Goal: Task Accomplishment & Management: Complete application form

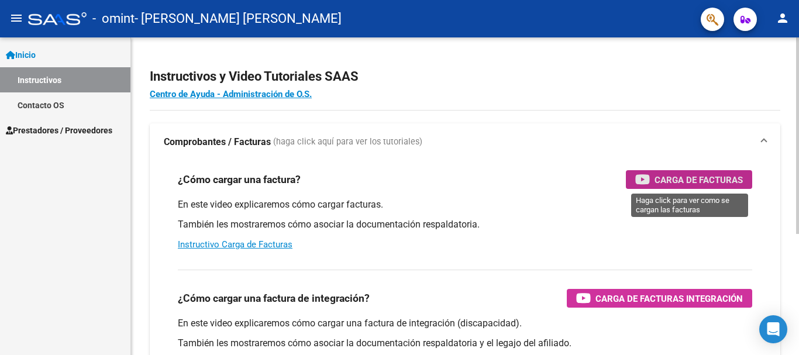
click at [664, 182] on span "Carga de Facturas" at bounding box center [698, 180] width 88 height 15
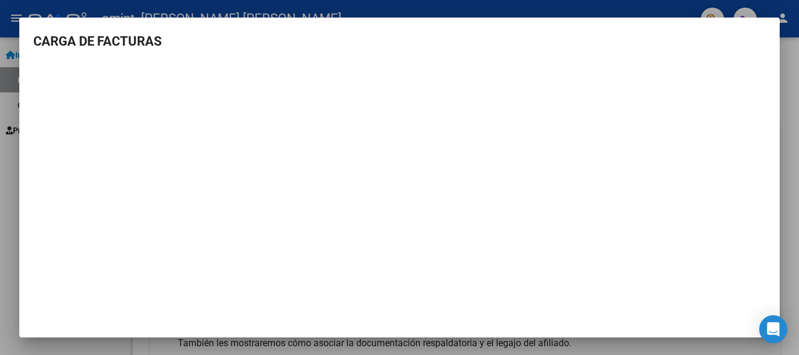
click at [18, 137] on div at bounding box center [399, 177] width 799 height 355
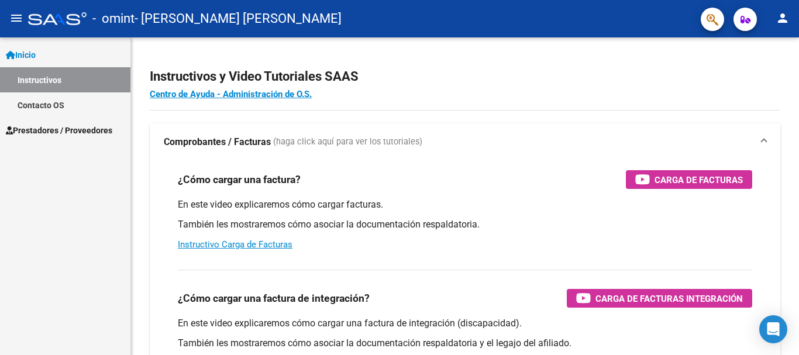
click at [54, 126] on span "Prestadores / Proveedores" at bounding box center [59, 130] width 106 height 13
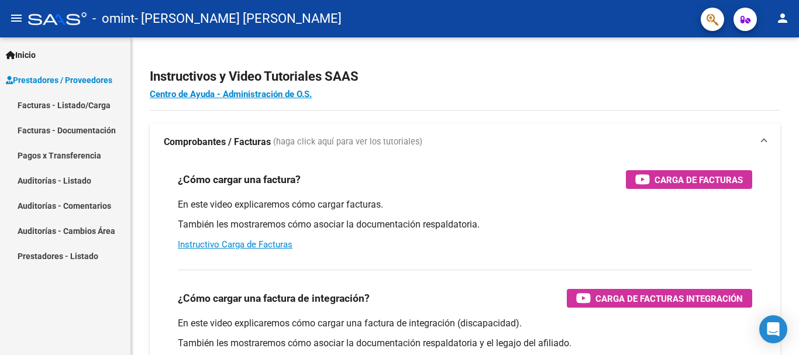
click at [102, 103] on link "Facturas - Listado/Carga" at bounding box center [65, 104] width 130 height 25
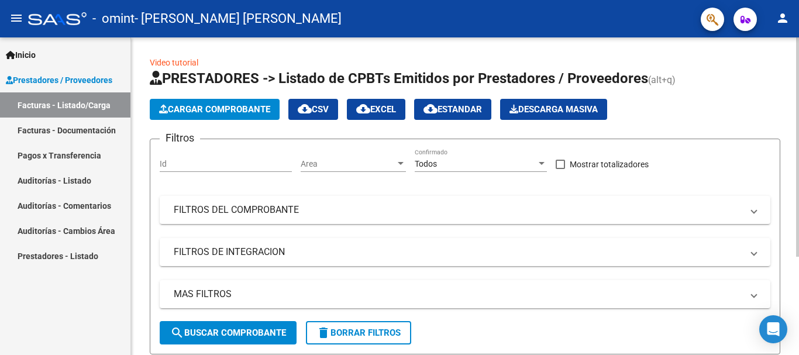
click at [246, 154] on div "Id" at bounding box center [226, 160] width 132 height 23
click at [342, 163] on span "Area" at bounding box center [348, 164] width 95 height 10
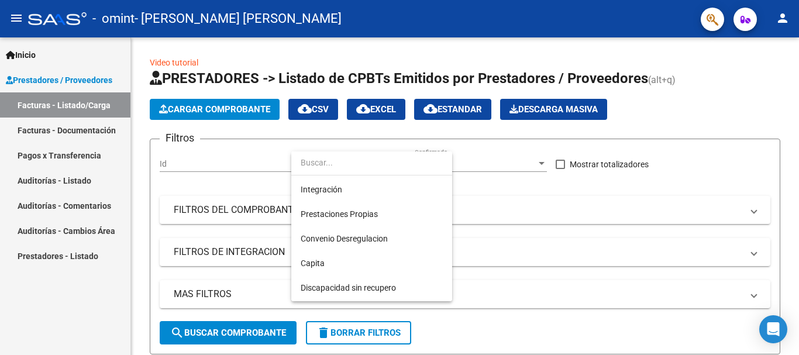
scroll to position [120, 0]
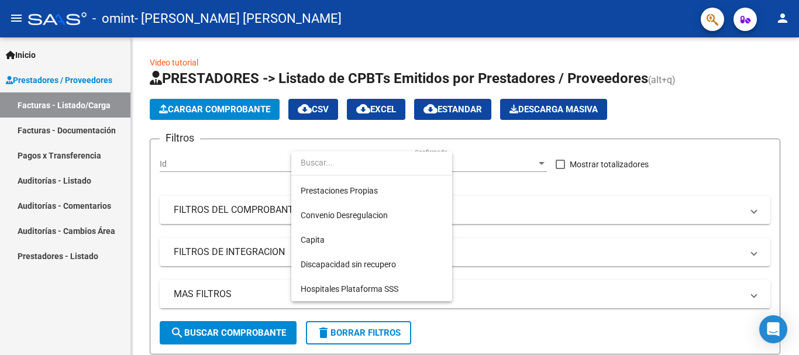
click at [50, 109] on div at bounding box center [399, 177] width 799 height 355
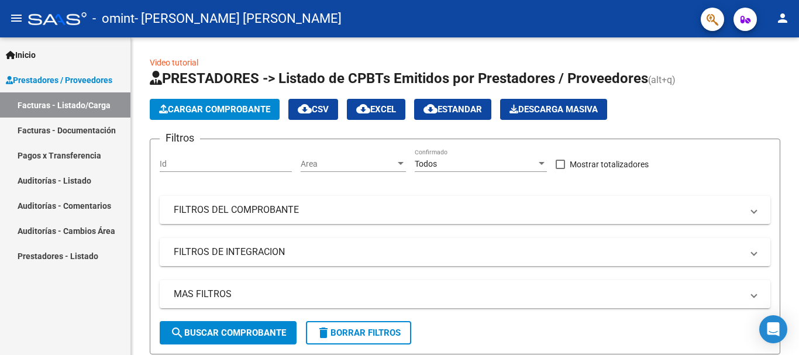
click at [26, 50] on span "Inicio" at bounding box center [21, 55] width 30 height 13
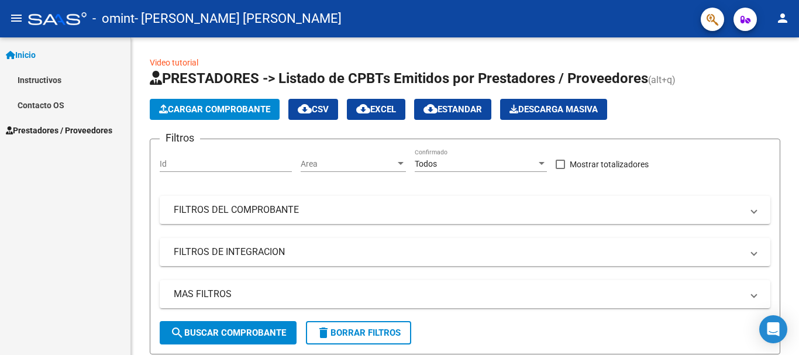
click at [46, 84] on link "Instructivos" at bounding box center [65, 79] width 130 height 25
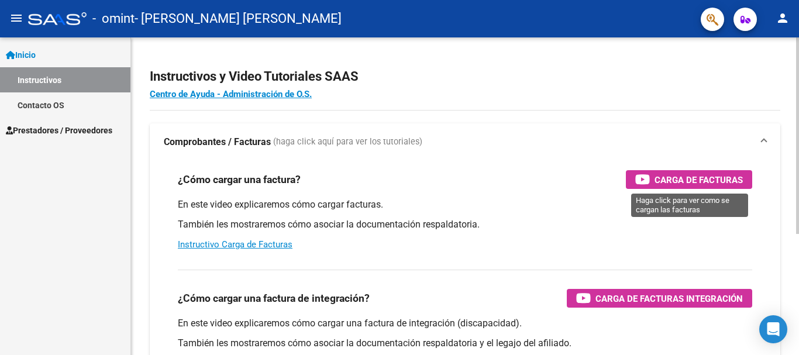
click at [678, 177] on span "Carga de Facturas" at bounding box center [698, 180] width 88 height 15
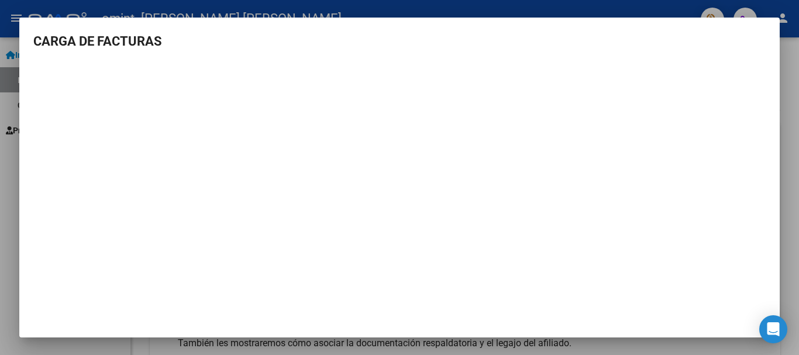
click at [792, 108] on div at bounding box center [399, 177] width 799 height 355
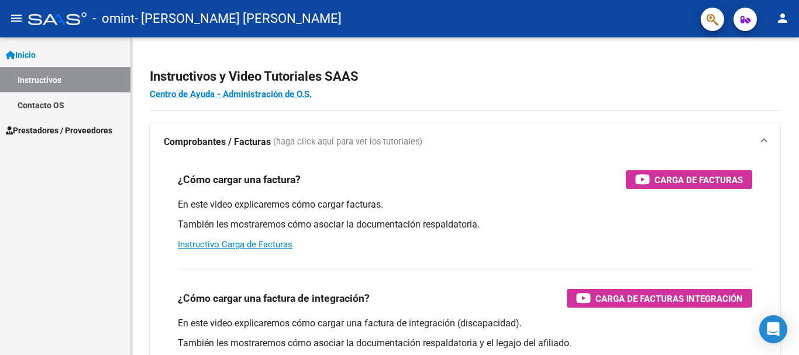
click at [48, 72] on link "Instructivos" at bounding box center [65, 79] width 130 height 25
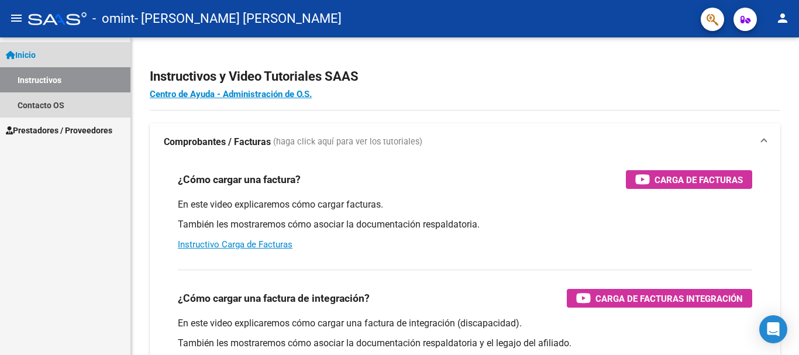
click at [36, 49] on span "Inicio" at bounding box center [21, 55] width 30 height 13
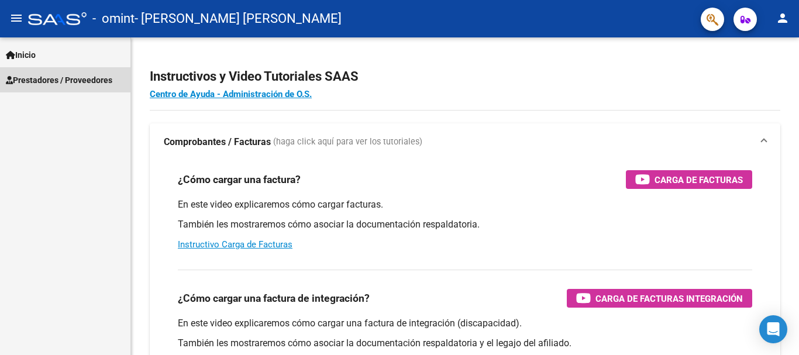
click at [44, 78] on span "Prestadores / Proveedores" at bounding box center [59, 80] width 106 height 13
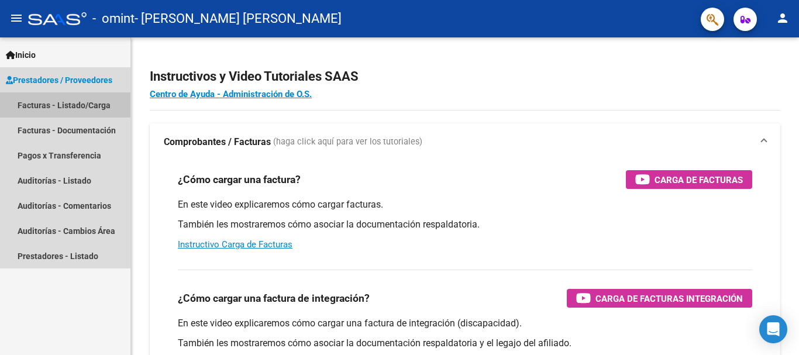
click at [45, 103] on link "Facturas - Listado/Carga" at bounding box center [65, 104] width 130 height 25
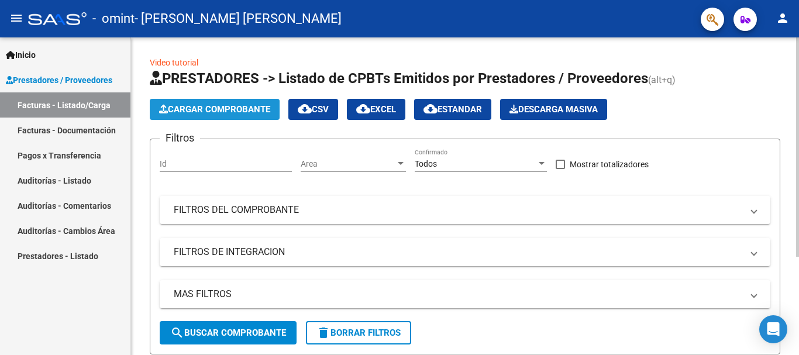
click at [223, 109] on span "Cargar Comprobante" at bounding box center [214, 109] width 111 height 11
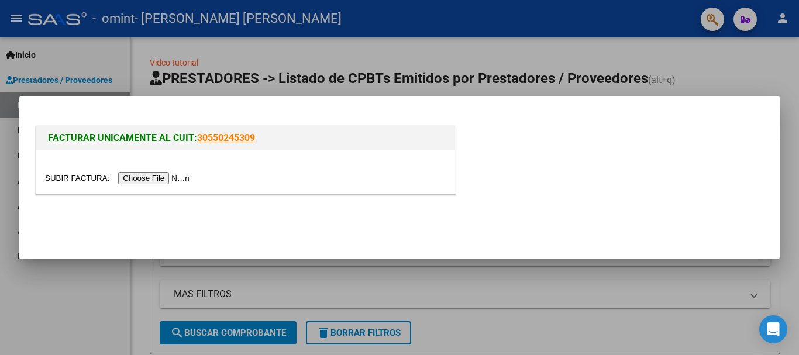
click at [168, 175] on input "file" at bounding box center [119, 178] width 148 height 12
click at [169, 177] on input "file" at bounding box center [119, 178] width 148 height 12
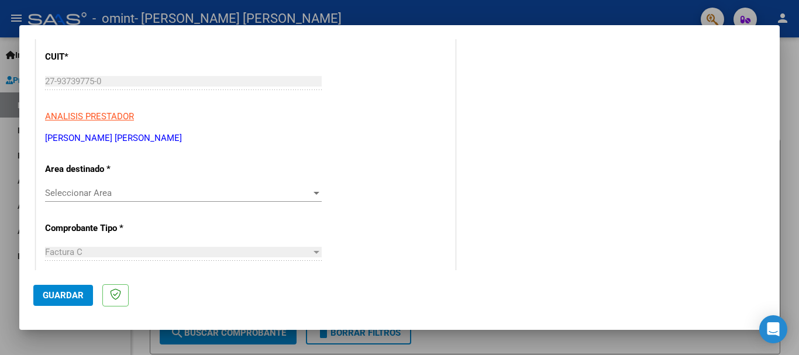
scroll to position [160, 0]
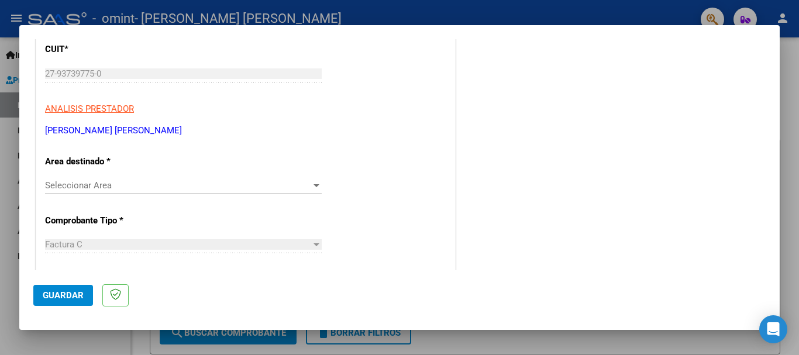
click at [311, 187] on div at bounding box center [316, 185] width 11 height 9
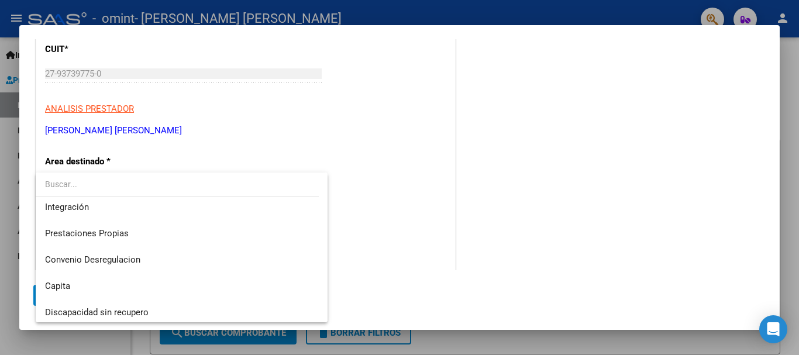
scroll to position [87, 0]
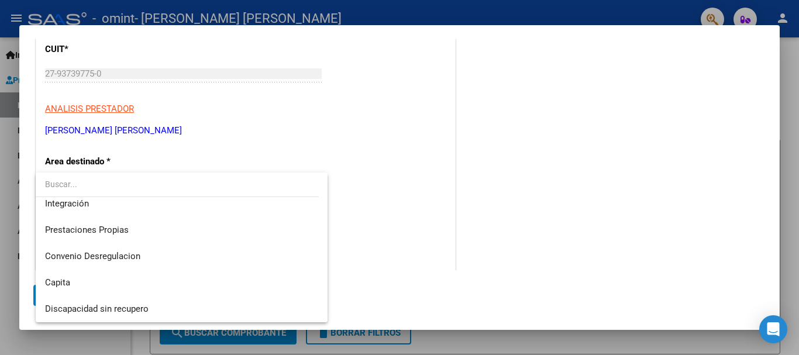
drag, startPoint x: 319, startPoint y: 230, endPoint x: 274, endPoint y: 306, distance: 88.1
click at [325, 291] on div "Hospitales de Autogestión Gestiones Administrativas y Otros SUR Integración Pre…" at bounding box center [182, 248] width 292 height 150
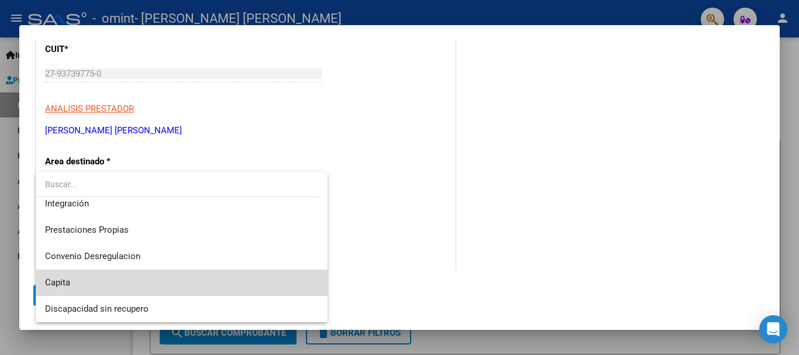
click at [301, 273] on span "Capita" at bounding box center [181, 283] width 273 height 26
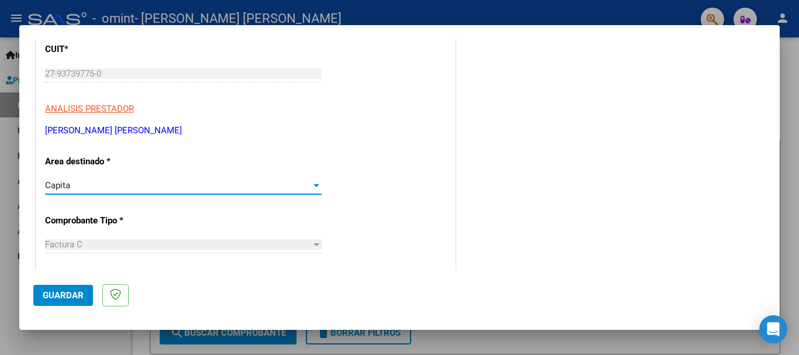
click at [312, 182] on div at bounding box center [316, 185] width 11 height 9
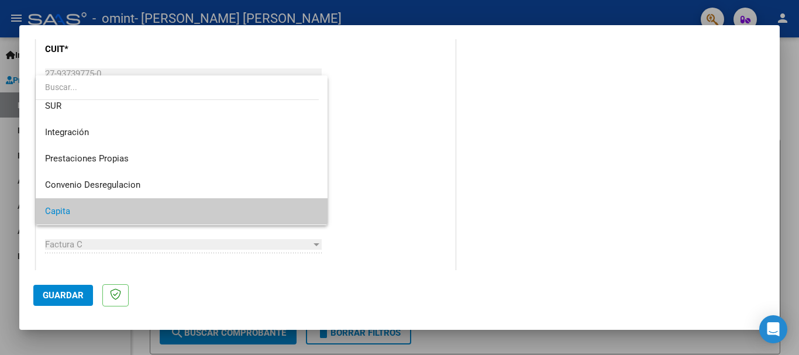
scroll to position [64, 0]
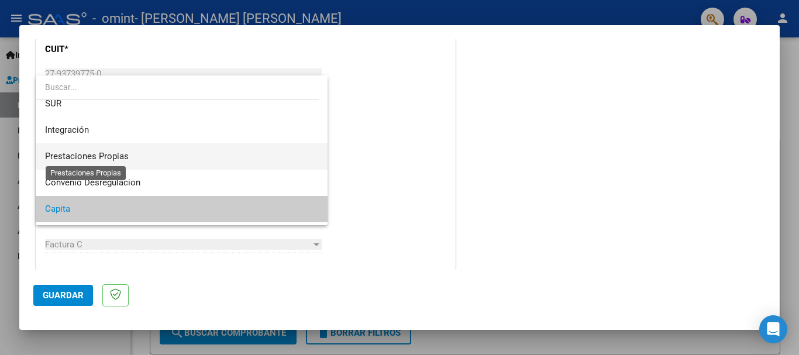
click at [119, 157] on span "Prestaciones Propias" at bounding box center [87, 156] width 84 height 11
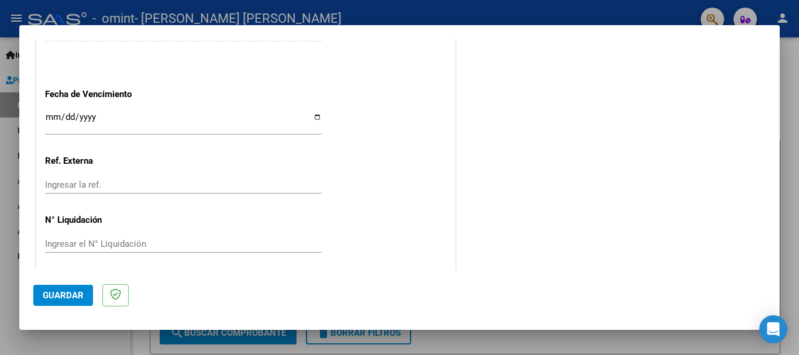
scroll to position [681, 0]
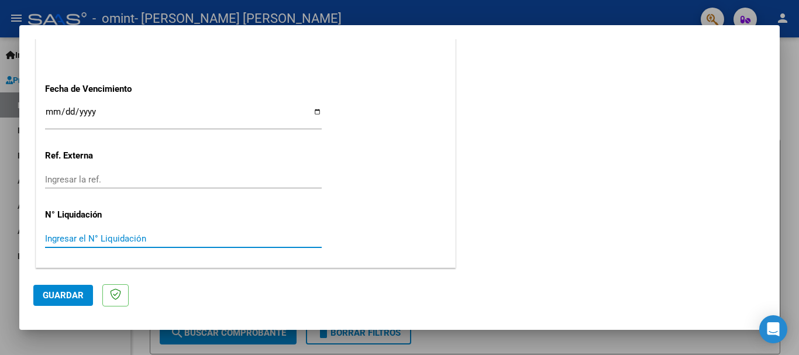
click at [118, 235] on input "Ingresar el N° Liquidación" at bounding box center [183, 238] width 277 height 11
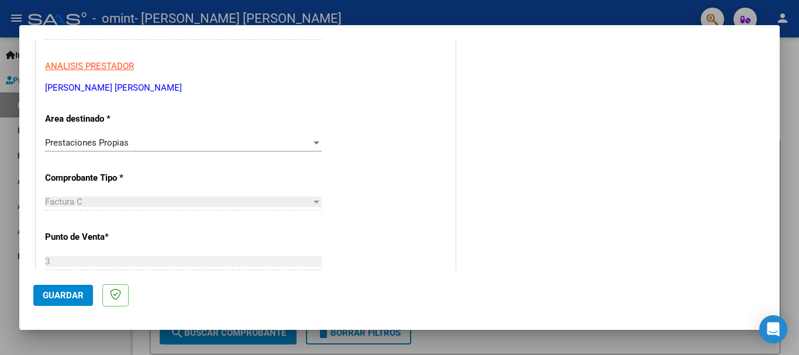
scroll to position [191, 0]
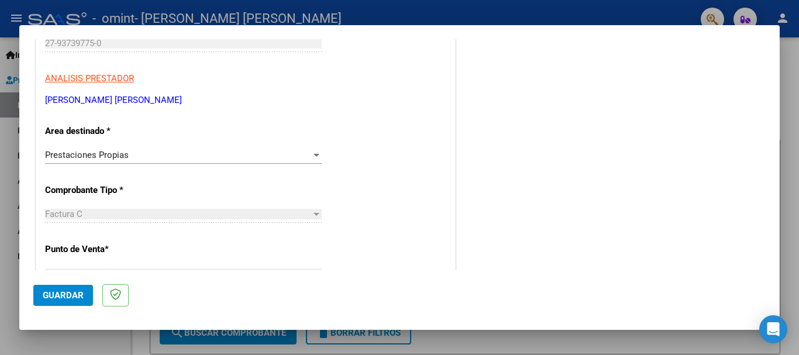
click at [112, 151] on span "Prestaciones Propias" at bounding box center [87, 155] width 84 height 11
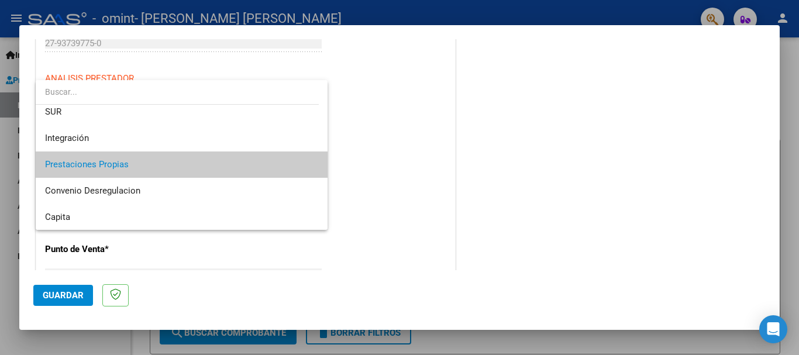
scroll to position [87, 0]
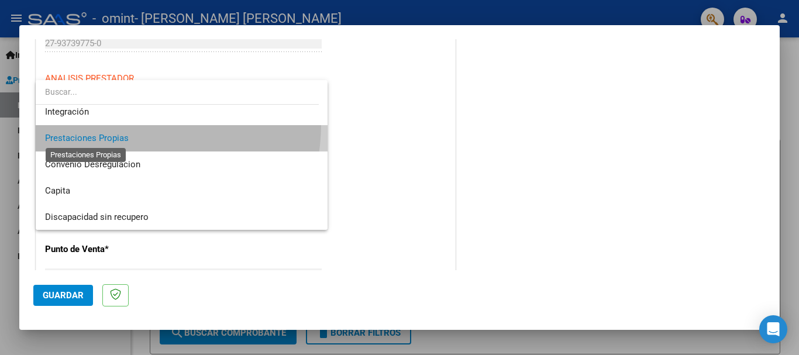
click at [103, 141] on span "Prestaciones Propias" at bounding box center [87, 138] width 84 height 11
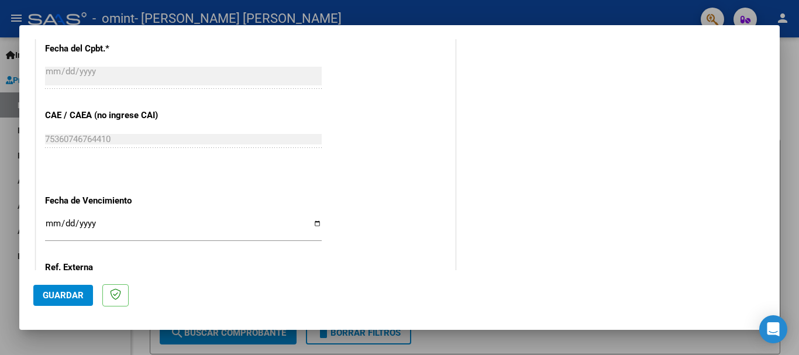
scroll to position [681, 0]
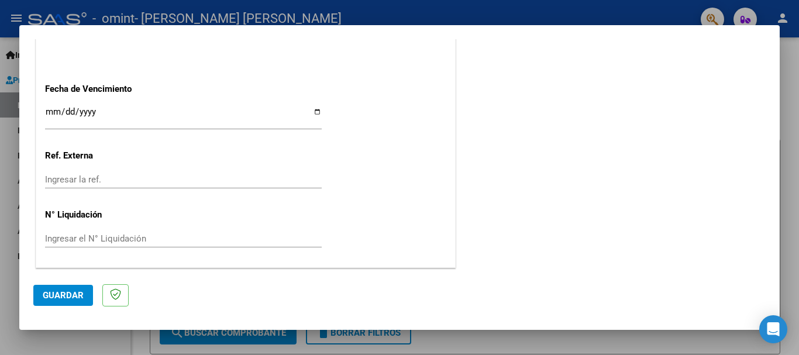
click at [101, 247] on div "Ingresar el N° Liquidación" at bounding box center [183, 239] width 277 height 18
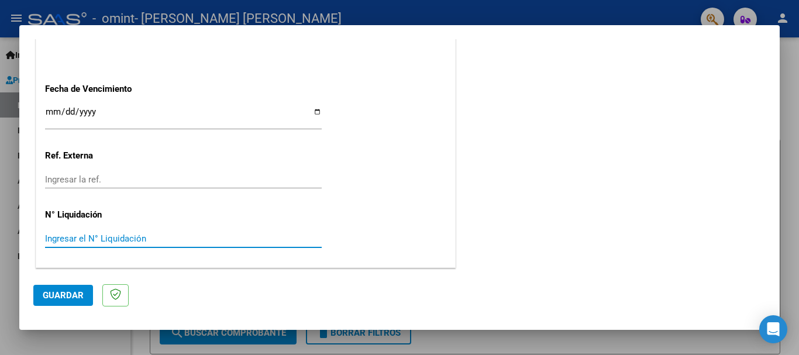
click at [89, 242] on input "Ingresar el N° Liquidación" at bounding box center [183, 238] width 277 height 11
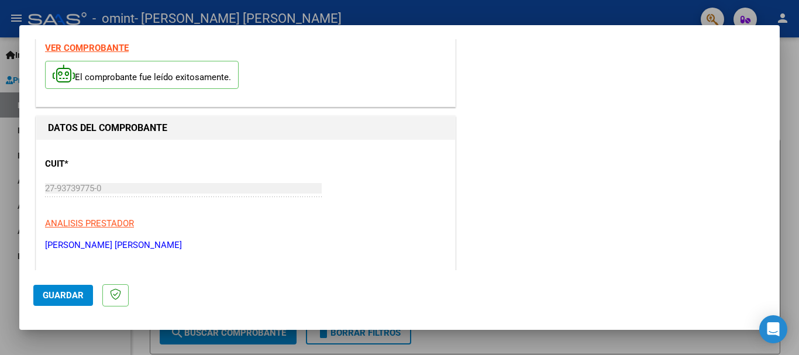
scroll to position [0, 0]
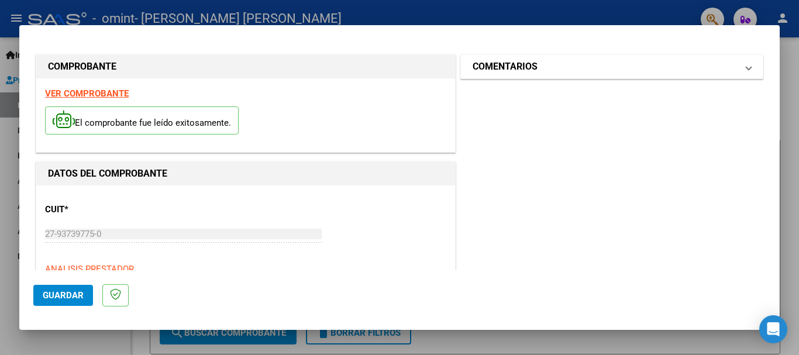
click at [747, 64] on mat-expansion-panel-header "COMENTARIOS" at bounding box center [612, 66] width 302 height 23
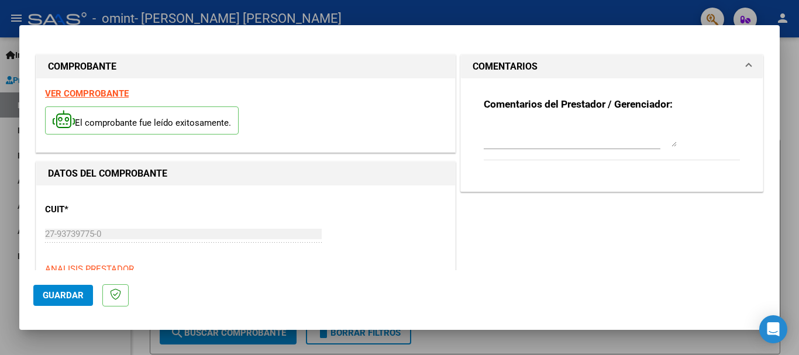
click at [744, 63] on mat-expansion-panel-header "COMENTARIOS" at bounding box center [612, 66] width 302 height 23
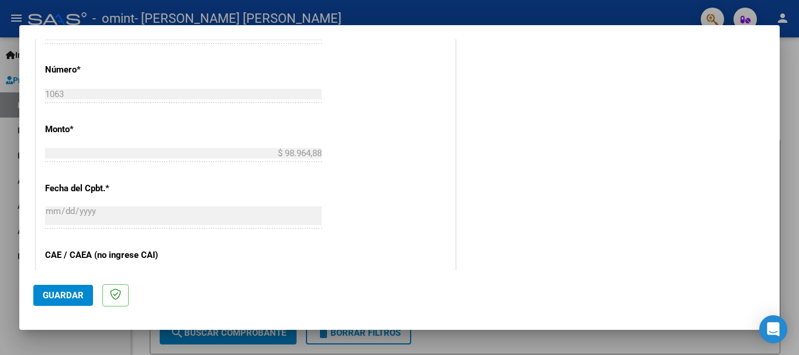
scroll to position [681, 0]
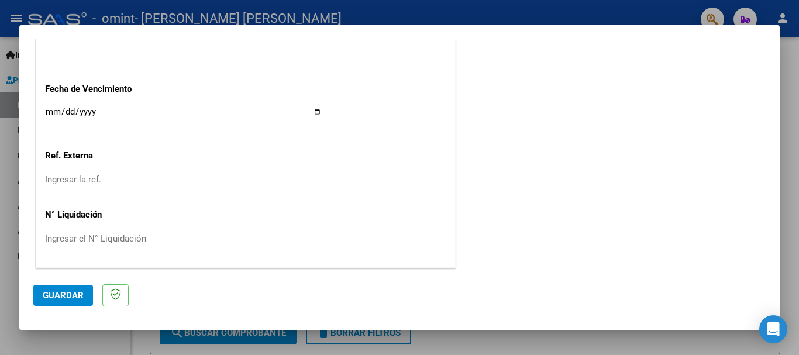
click at [121, 235] on input "Ingresar el N° Liquidación" at bounding box center [183, 238] width 277 height 11
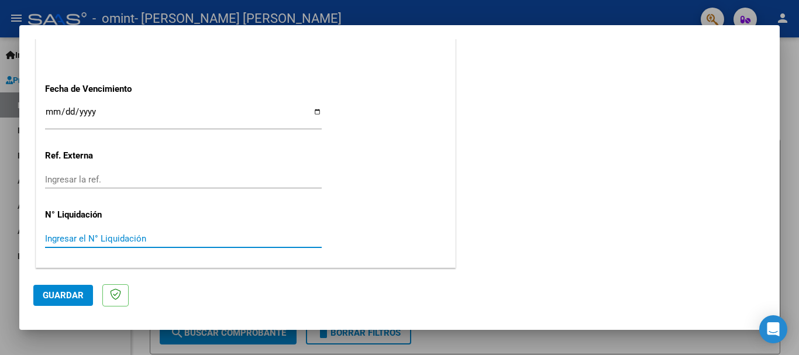
paste input "00001063"
type input "00001063"
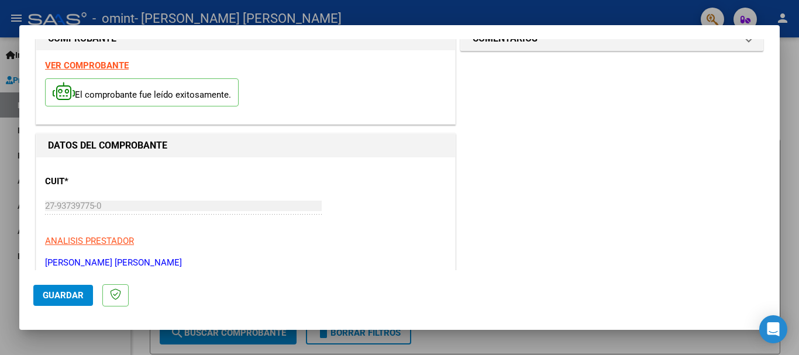
scroll to position [0, 0]
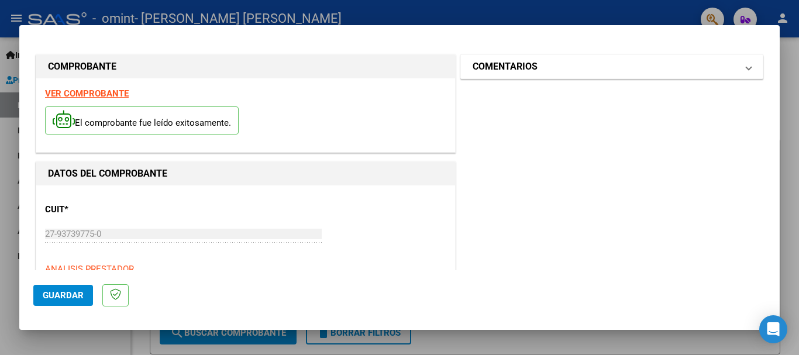
click at [690, 71] on mat-panel-title "COMENTARIOS" at bounding box center [605, 67] width 264 height 14
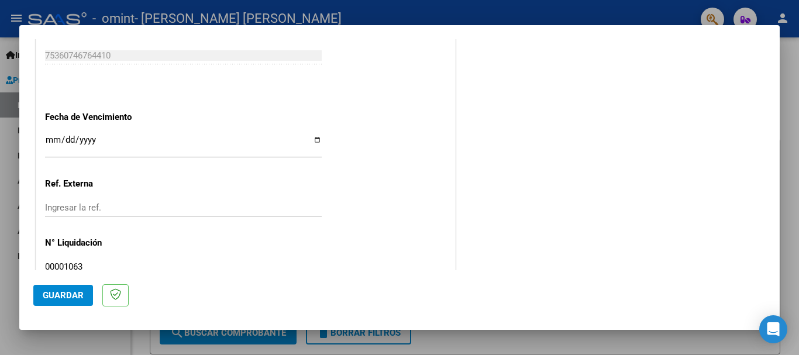
scroll to position [681, 0]
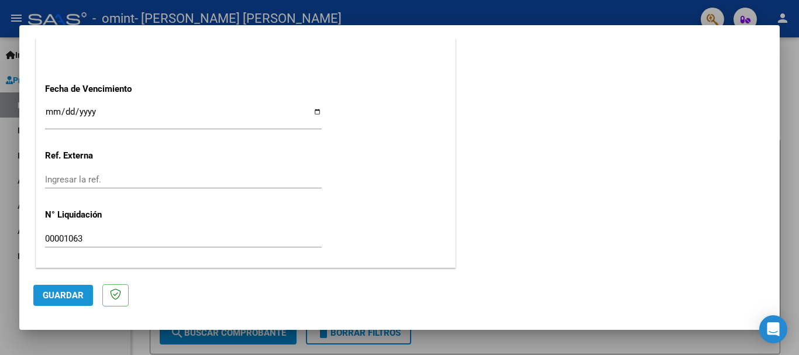
click at [77, 299] on span "Guardar" at bounding box center [63, 295] width 41 height 11
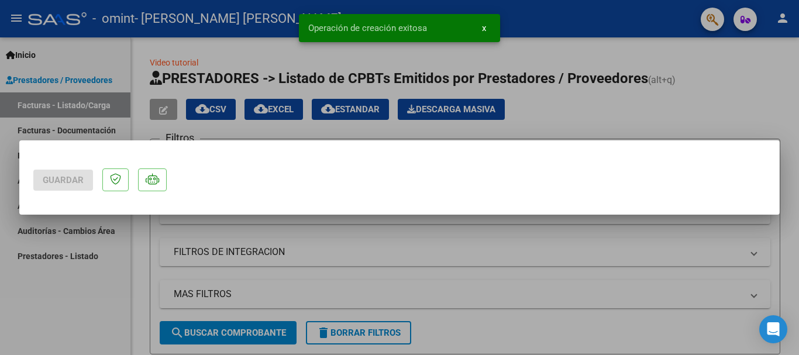
scroll to position [0, 0]
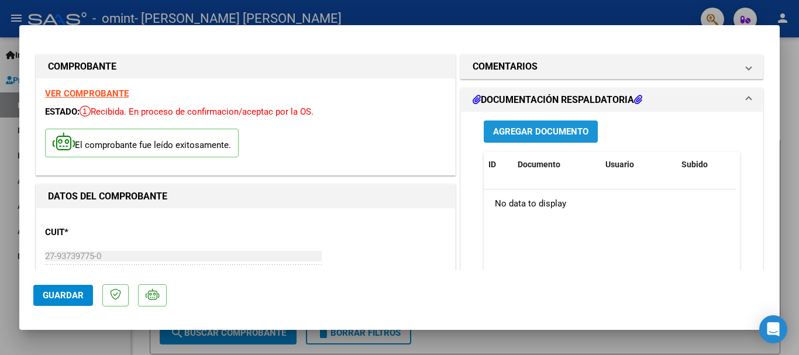
click at [509, 137] on button "Agregar Documento" at bounding box center [541, 131] width 114 height 22
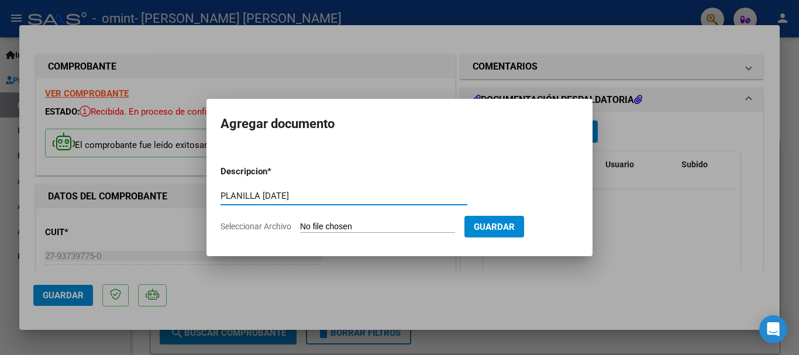
type input "PLANILLA [DATE]"
click at [345, 226] on input "Seleccionar Archivo" at bounding box center [377, 227] width 155 height 11
click at [455, 230] on input "Seleccionar Archivo" at bounding box center [377, 227] width 155 height 11
type input "C:\fakepath\pl 07 [PERSON_NAME] ps.pdf"
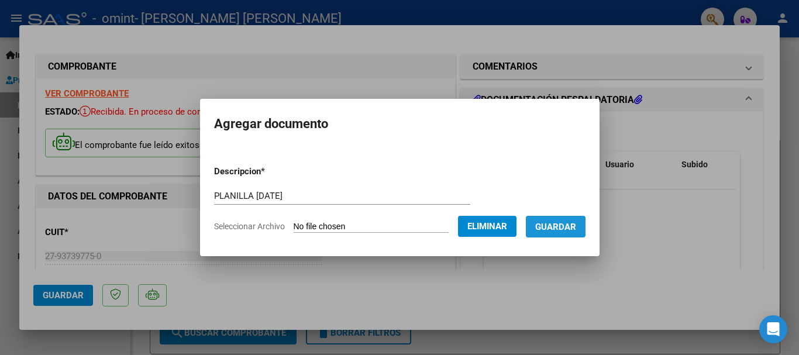
click at [555, 227] on span "Guardar" at bounding box center [555, 227] width 41 height 11
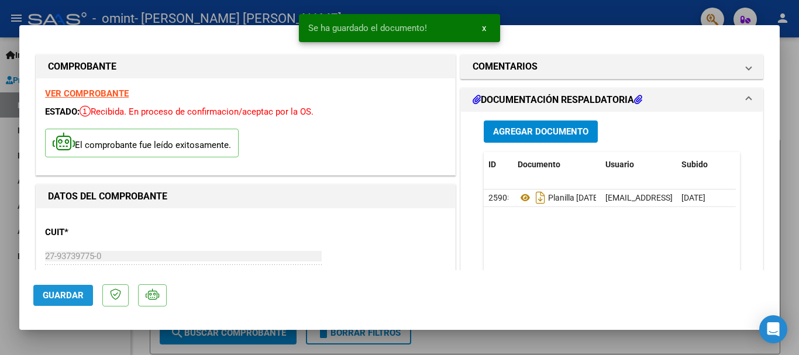
click at [68, 294] on span "Guardar" at bounding box center [63, 295] width 41 height 11
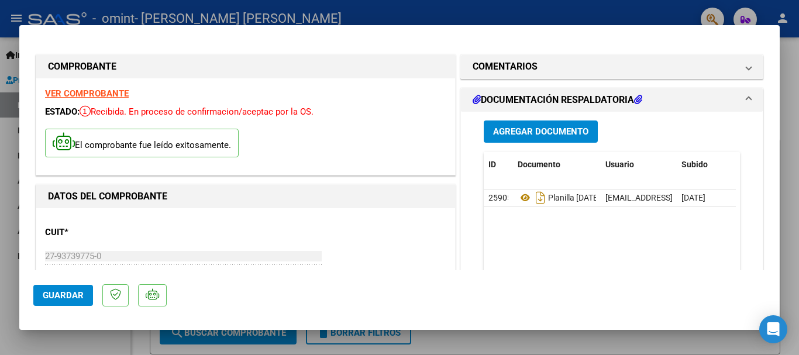
click at [277, 333] on div at bounding box center [399, 177] width 799 height 355
type input "$ 0,00"
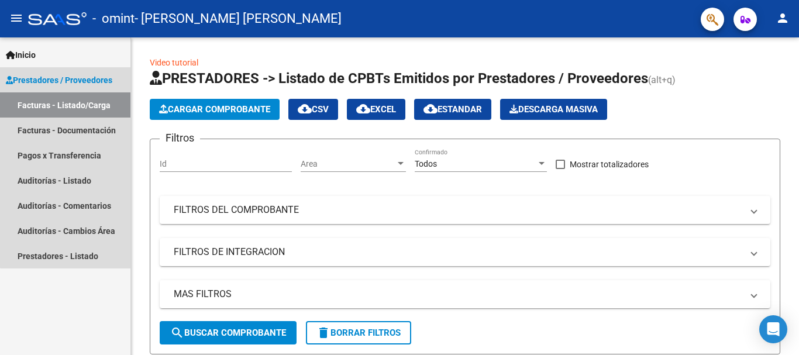
click at [69, 115] on link "Facturas - Listado/Carga" at bounding box center [65, 104] width 130 height 25
click at [74, 102] on link "Facturas - Listado/Carga" at bounding box center [65, 104] width 130 height 25
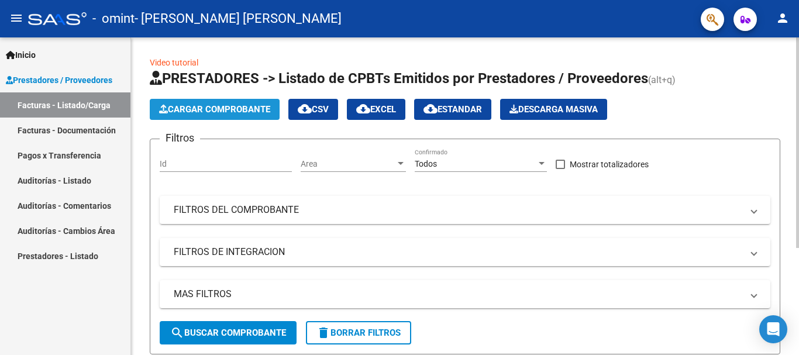
click at [227, 108] on span "Cargar Comprobante" at bounding box center [214, 109] width 111 height 11
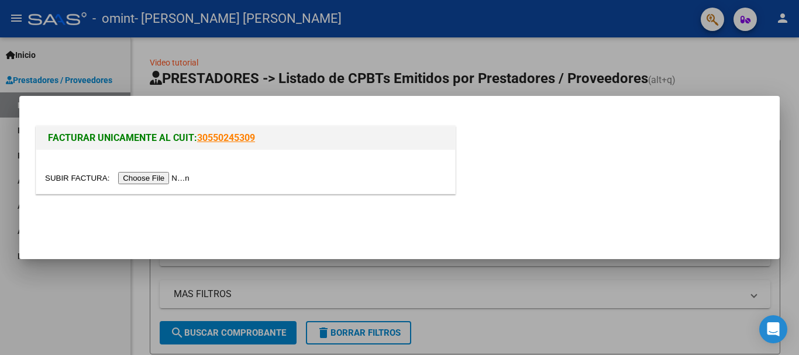
click at [162, 176] on input "file" at bounding box center [119, 178] width 148 height 12
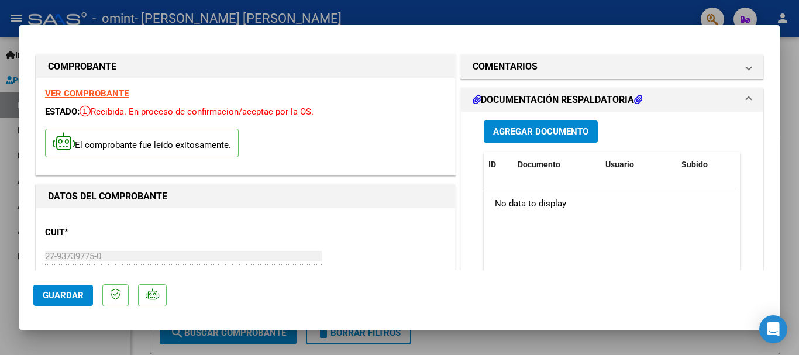
click at [292, 222] on div "CUIT * 27-93739775-0 Ingresar CUIT ANALISIS PRESTADOR [PERSON_NAME] [PERSON_NAM…" at bounding box center [245, 268] width 401 height 103
click at [558, 139] on button "Agregar Documento" at bounding box center [541, 131] width 114 height 22
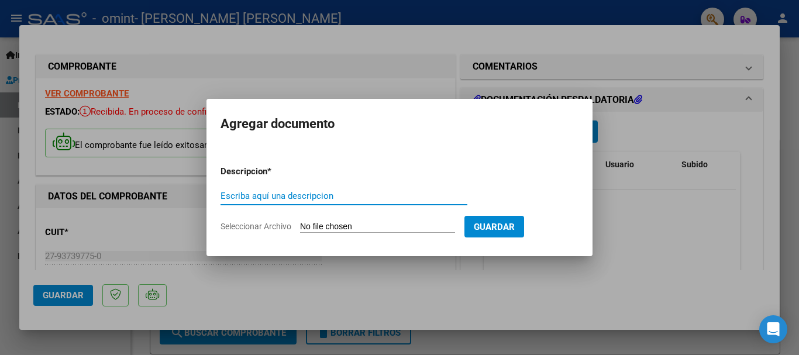
click at [329, 196] on input "Escriba aquí una descripcion" at bounding box center [343, 196] width 247 height 11
type input "PLANILLA AGOSTO 2025"
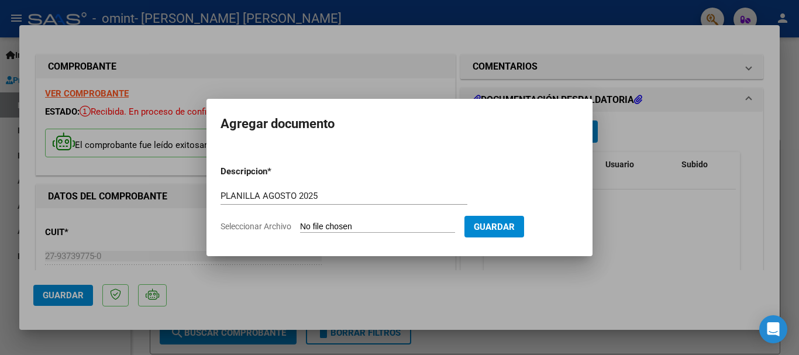
click at [366, 222] on input "Seleccionar Archivo" at bounding box center [377, 227] width 155 height 11
type input "C:\fakepath\pl 08 [PERSON_NAME] ps.pdf"
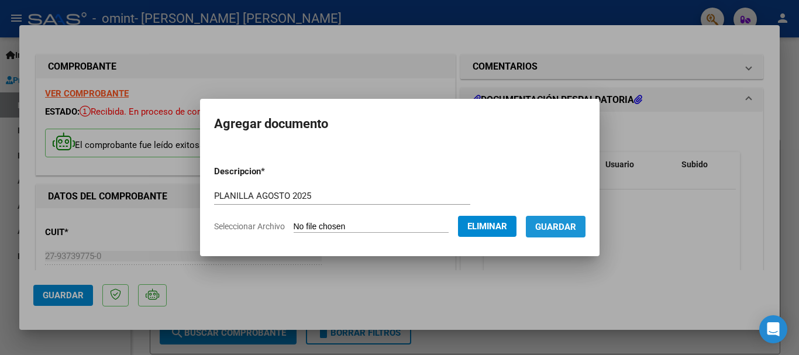
click at [569, 226] on span "Guardar" at bounding box center [555, 227] width 41 height 11
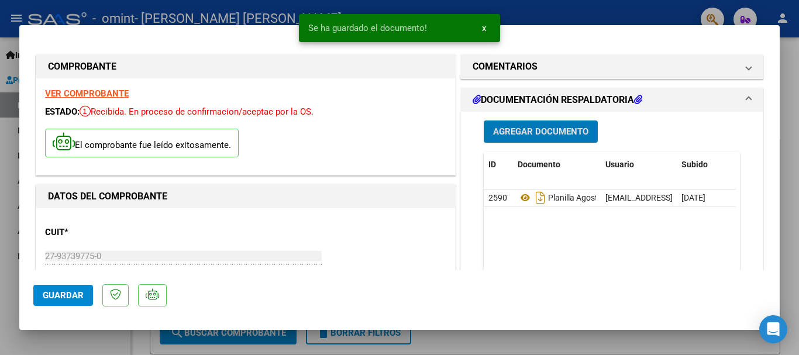
click at [56, 298] on span "Guardar" at bounding box center [63, 295] width 41 height 11
click at [797, 188] on div at bounding box center [399, 177] width 799 height 355
type input "$ 0,00"
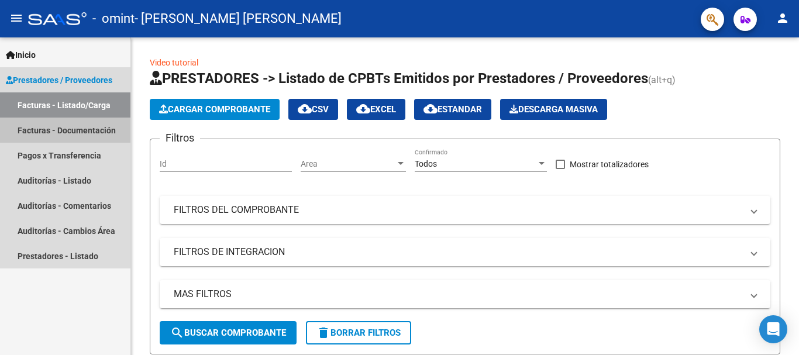
click at [87, 130] on link "Facturas - Documentación" at bounding box center [65, 130] width 130 height 25
